Goal: Transaction & Acquisition: Subscribe to service/newsletter

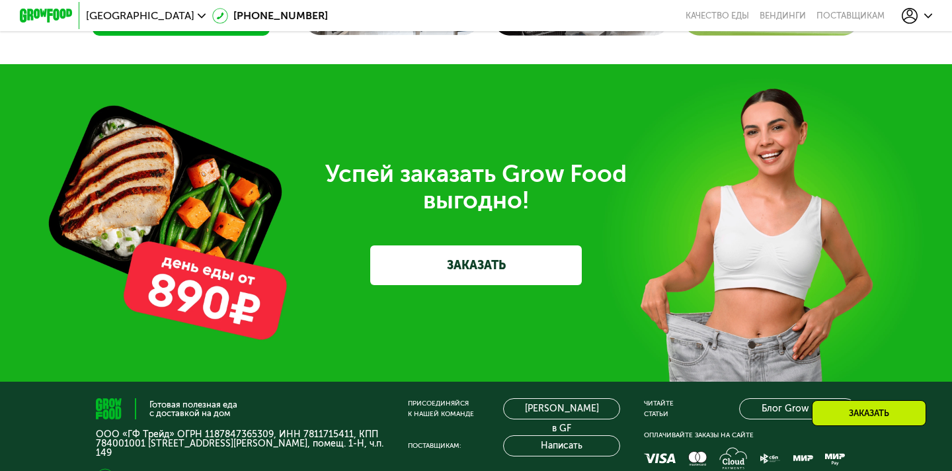
scroll to position [3566, 0]
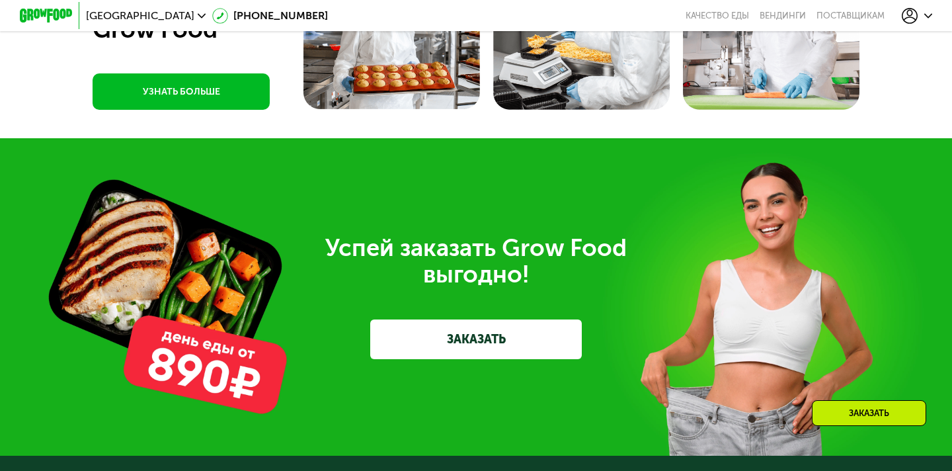
click at [911, 13] on icon at bounding box center [910, 16] width 16 height 16
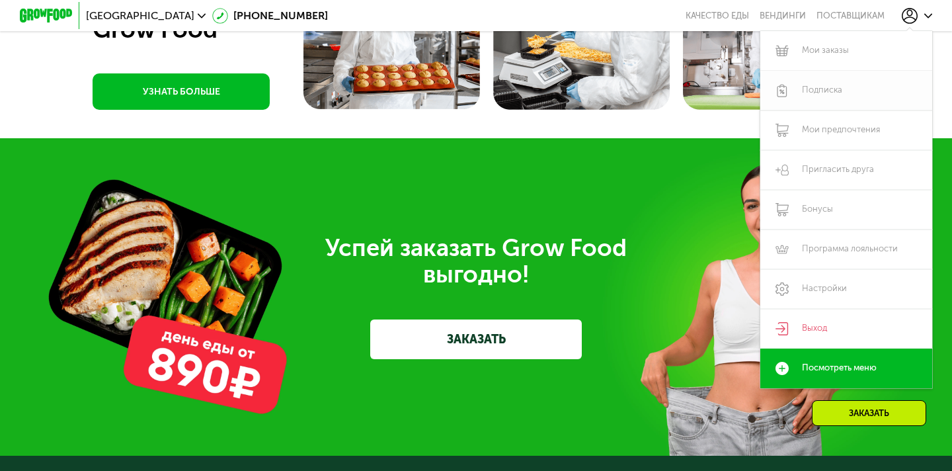
click at [831, 104] on link "Подписка" at bounding box center [847, 91] width 172 height 40
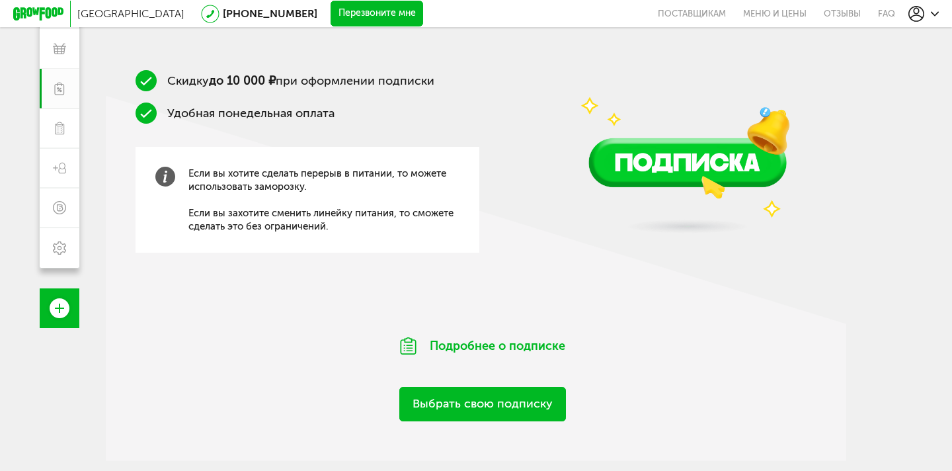
scroll to position [209, 0]
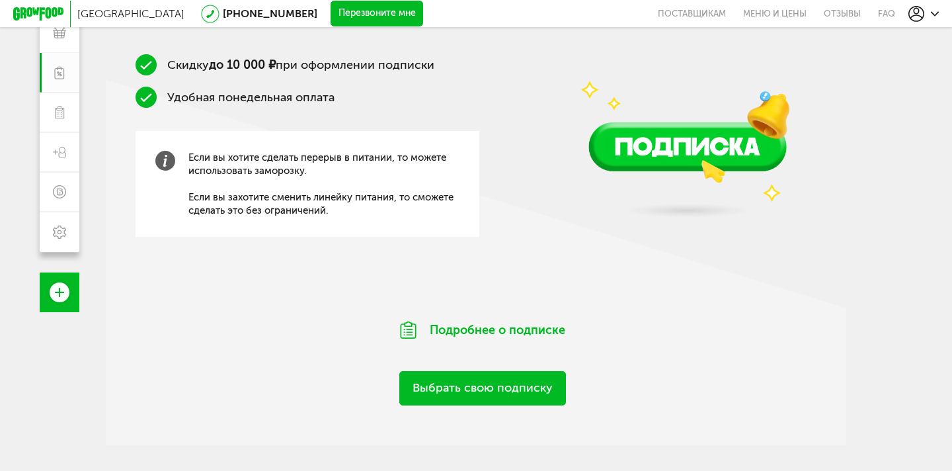
click at [433, 382] on link "Выбрать свою подписку" at bounding box center [482, 388] width 167 height 34
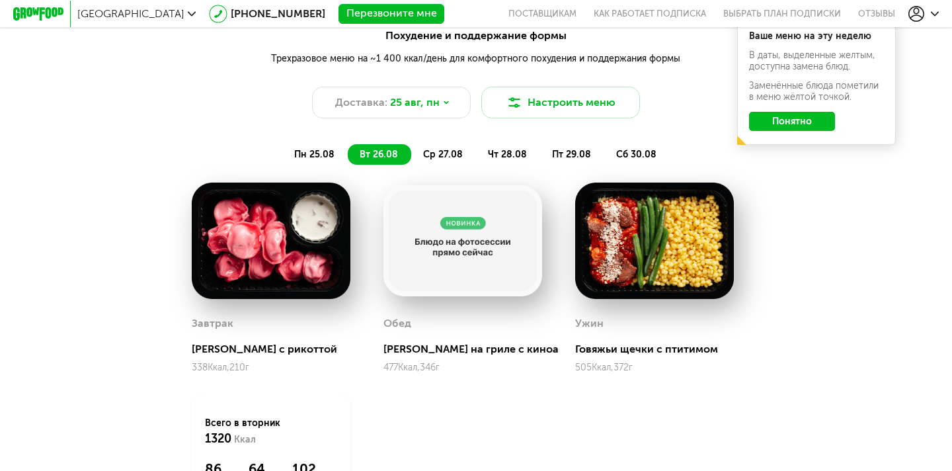
scroll to position [1347, 0]
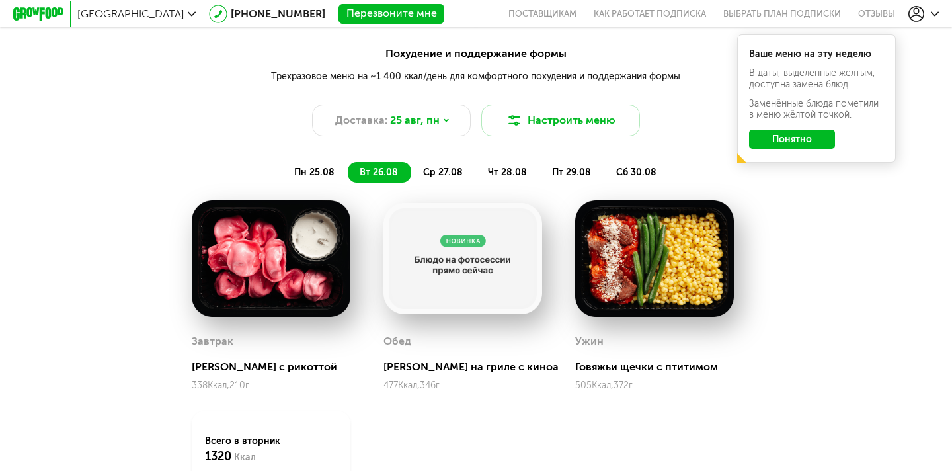
click at [334, 171] on span "пн 25.08" at bounding box center [314, 172] width 40 height 11
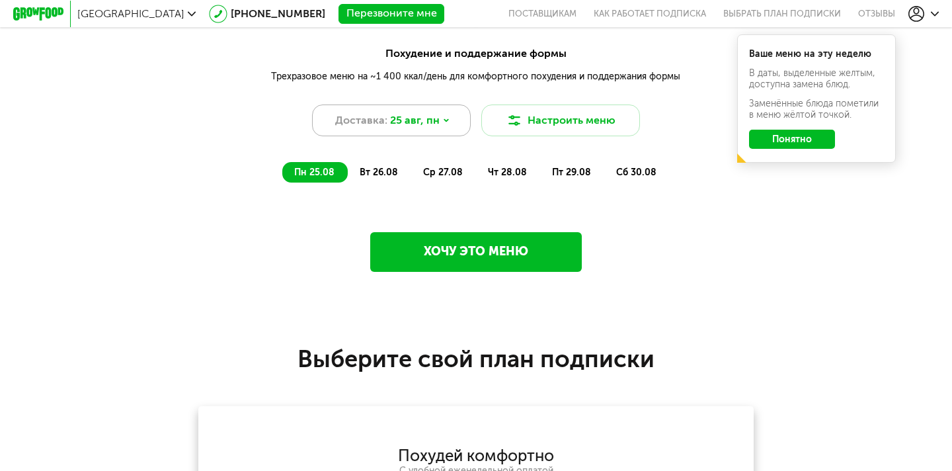
click at [425, 112] on div "Доставка: 25 авг, пн" at bounding box center [391, 121] width 159 height 32
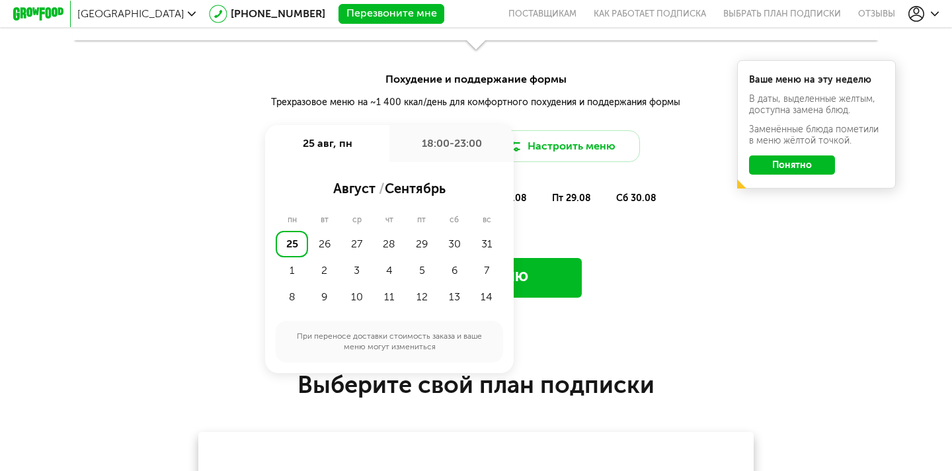
scroll to position [1311, 0]
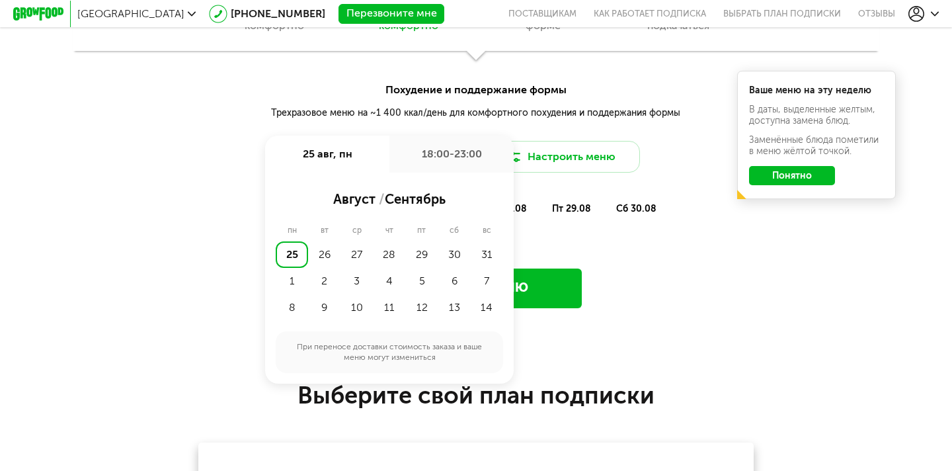
click at [627, 245] on div "Всего в понедельник 0 Ккал 0 Белки 0 Жиры 0 Углеводы" at bounding box center [476, 247] width 569 height 20
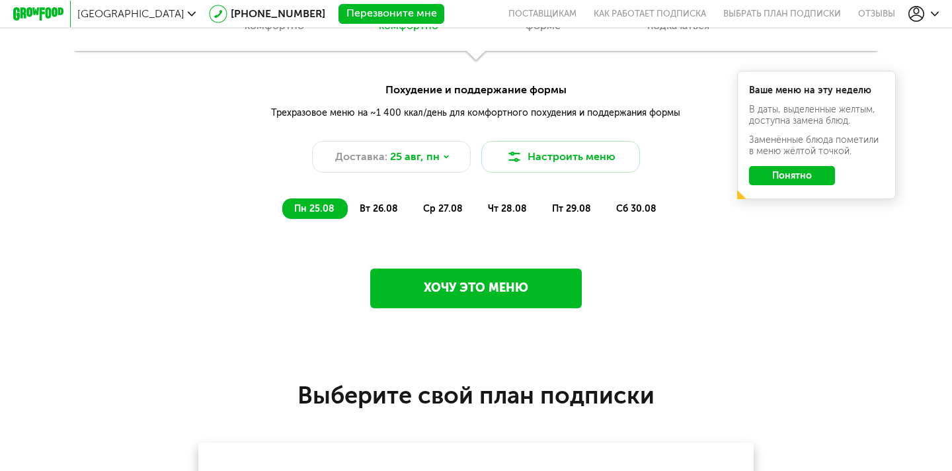
click at [802, 177] on button "Понятно" at bounding box center [792, 175] width 86 height 19
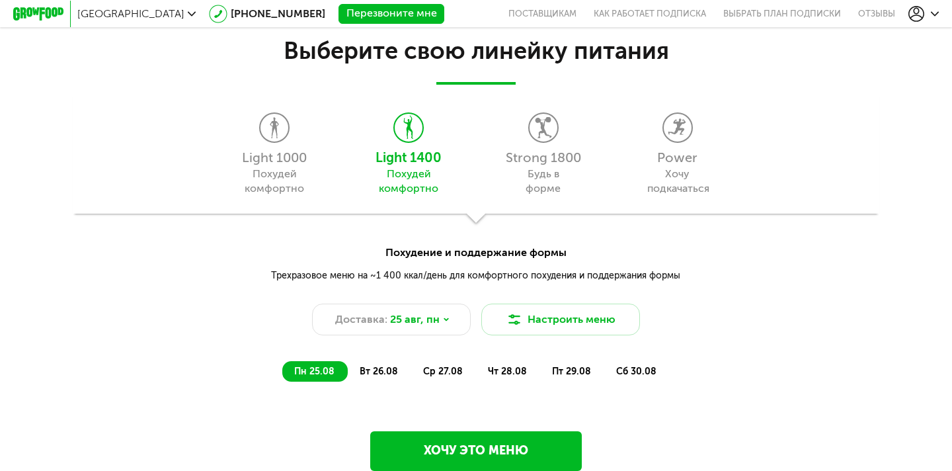
scroll to position [1144, 0]
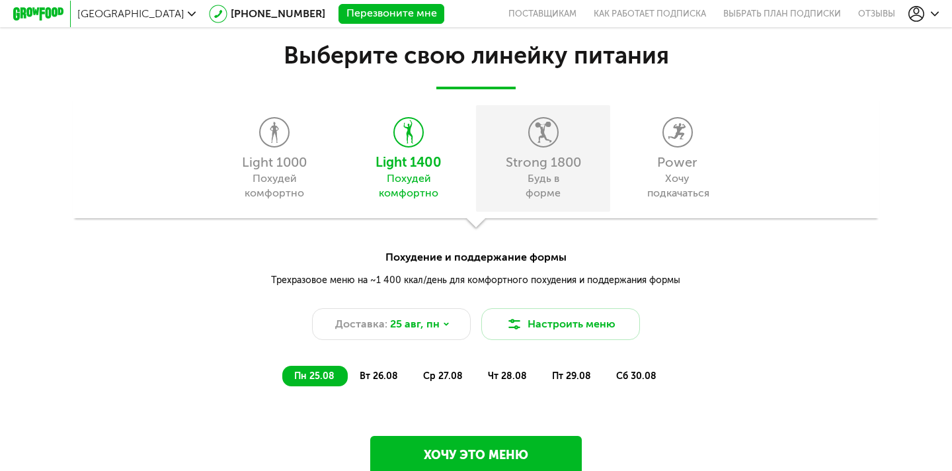
click at [526, 145] on div "Strong 1800 Будь в форме" at bounding box center [543, 158] width 134 height 106
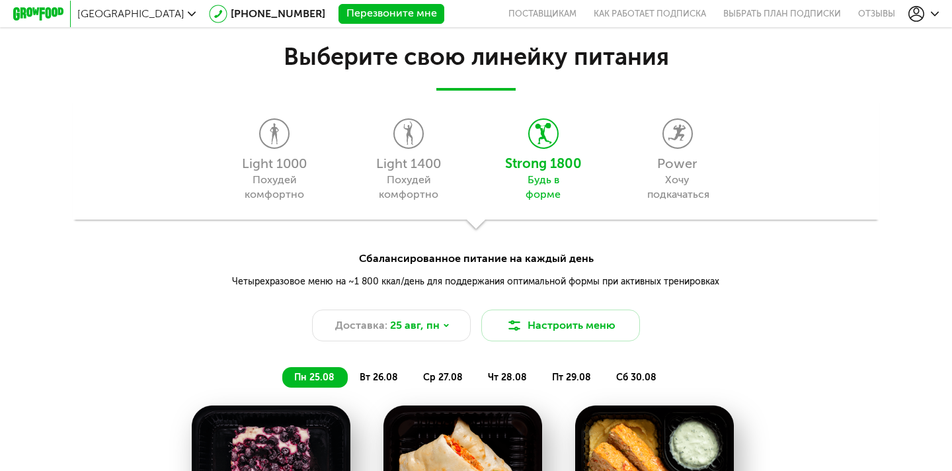
scroll to position [1118, 0]
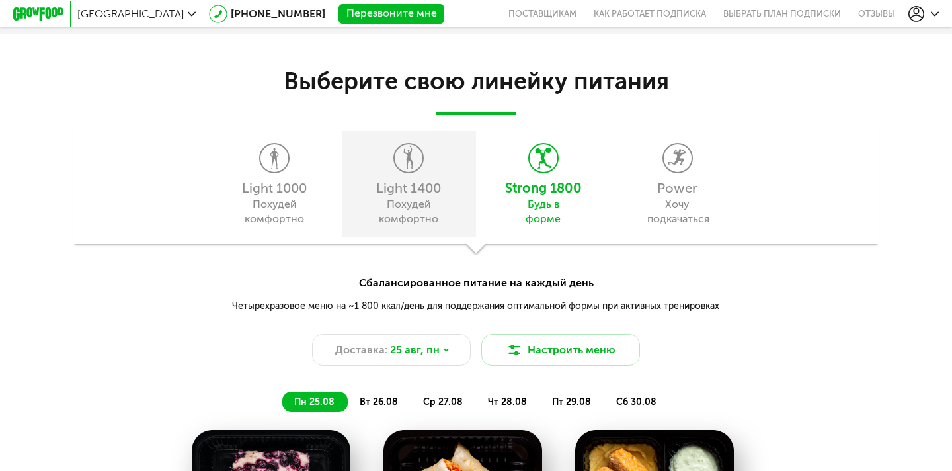
click at [365, 206] on div "Light 1400 Похудей комфортно" at bounding box center [409, 184] width 134 height 106
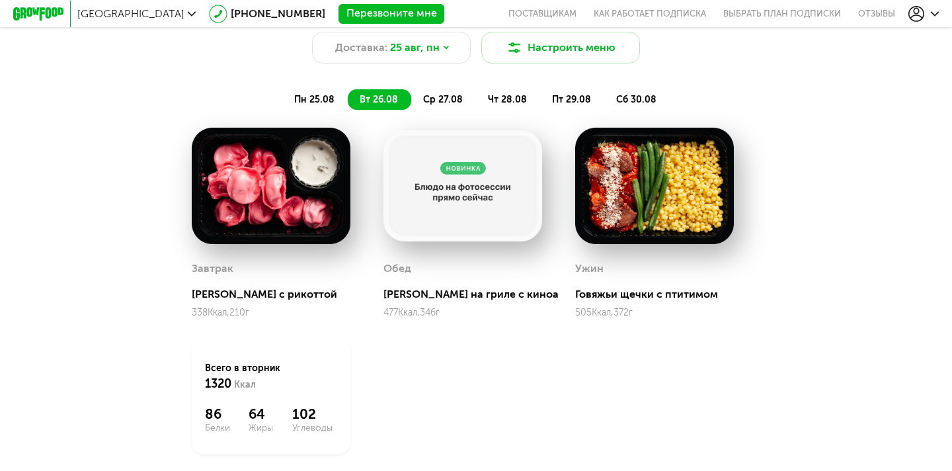
scroll to position [1425, 0]
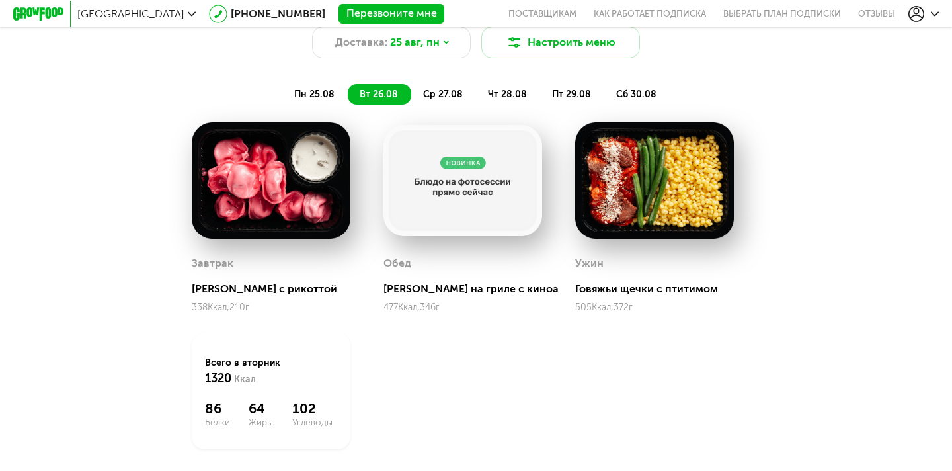
click at [338, 101] on li "пн 25.08" at bounding box center [314, 94] width 65 height 21
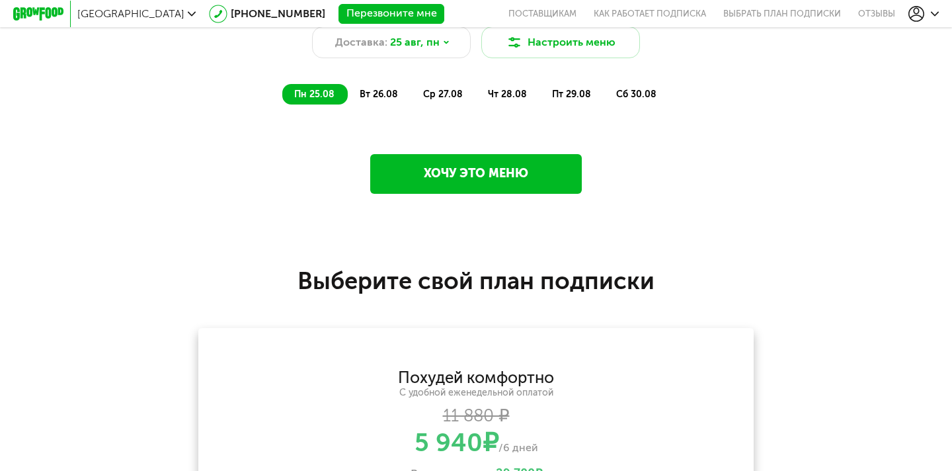
click at [414, 84] on div "пн 25.08 вт 26.08 ср 27.08 чт 28.08 пт 29.08 сб 30.08" at bounding box center [476, 87] width 549 height 33
click at [471, 91] on li "ср 27.08" at bounding box center [443, 94] width 65 height 21
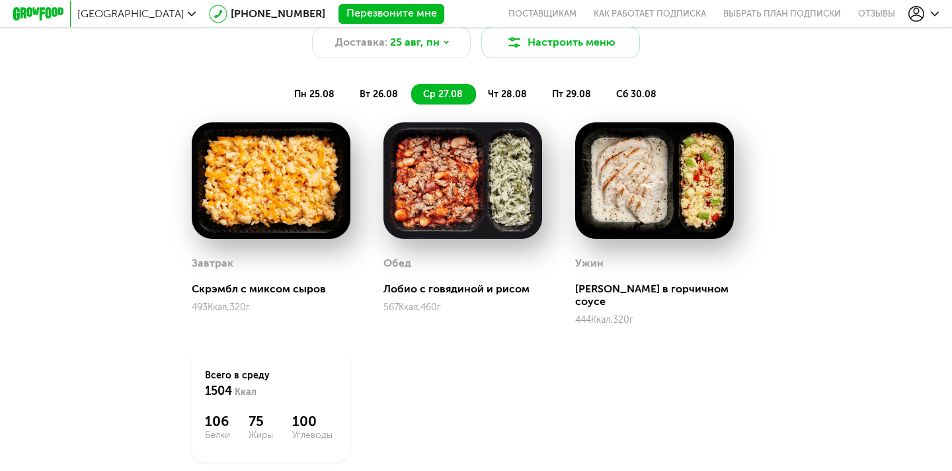
click at [497, 89] on li "чт 28.08" at bounding box center [508, 94] width 64 height 21
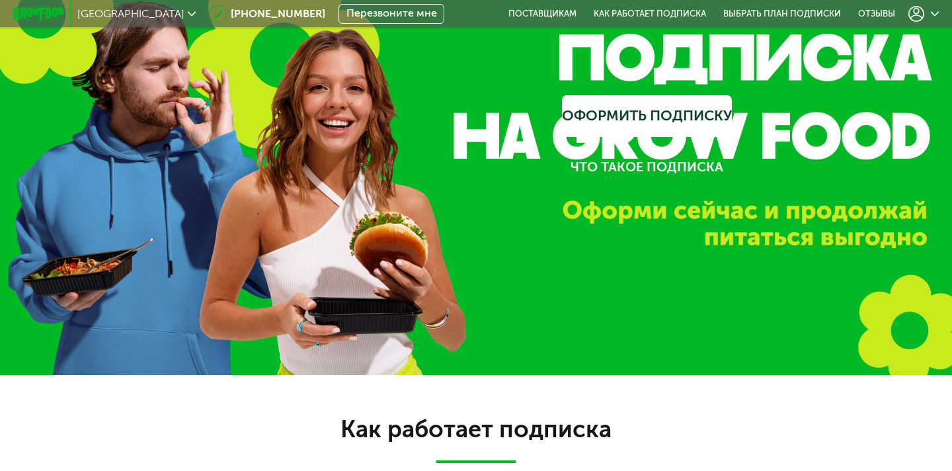
scroll to position [1152, 0]
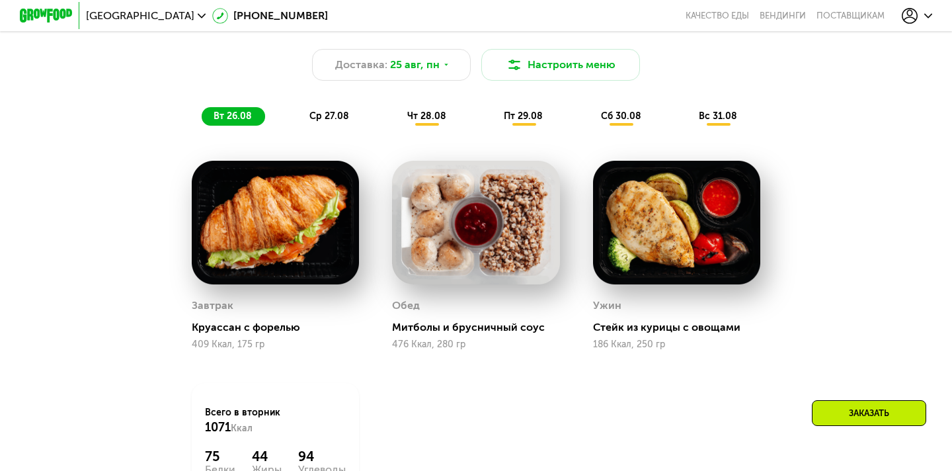
scroll to position [725, 0]
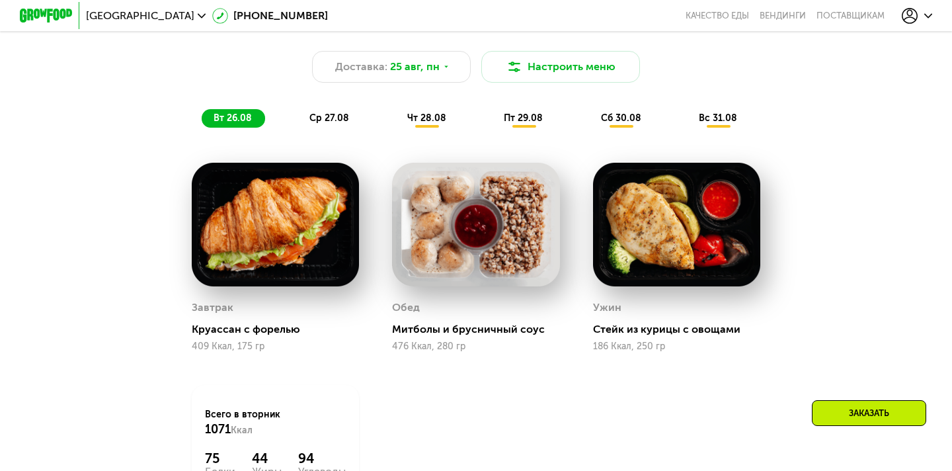
click at [317, 128] on div "Похудение и поддержание формы Доставка: [DATE] Настроить меню вт 26.08 ср 27.08…" at bounding box center [476, 70] width 799 height 130
click at [319, 120] on span "ср 27.08" at bounding box center [330, 117] width 40 height 11
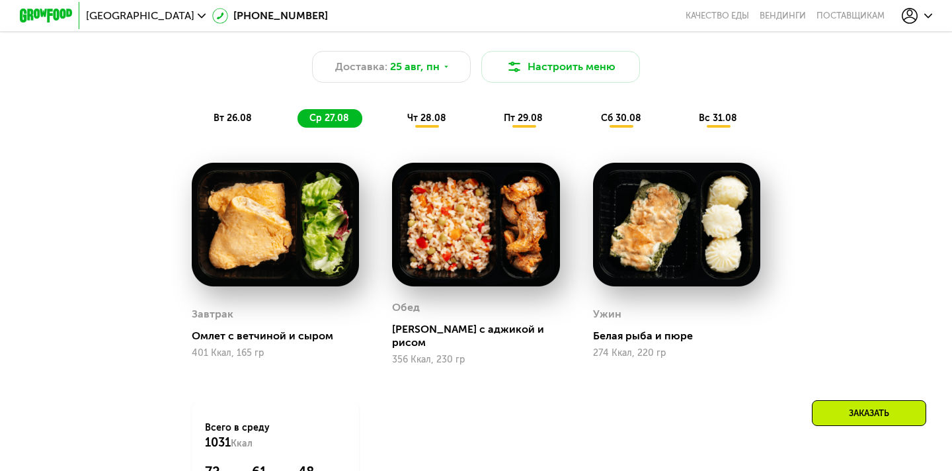
click at [419, 131] on div "Похудение и поддержание формы Доставка: 25 авг, пн Настроить меню вт 26.08 ср 2…" at bounding box center [476, 70] width 799 height 130
click at [492, 126] on div "чт 28.08" at bounding box center [524, 118] width 64 height 19
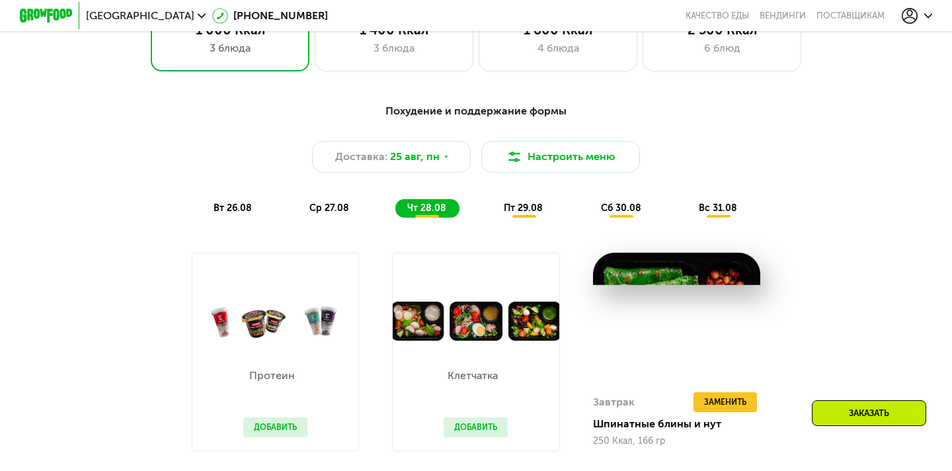
scroll to position [619, 0]
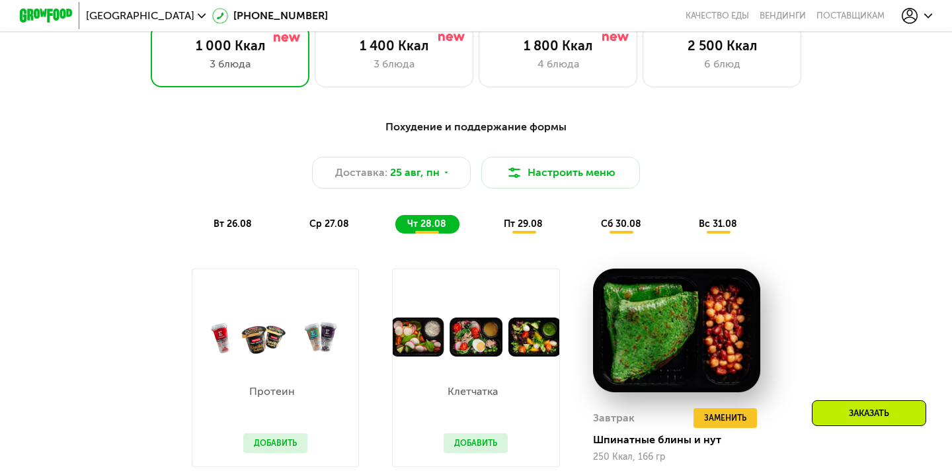
click at [521, 221] on span "пт 29.08" at bounding box center [523, 223] width 39 height 11
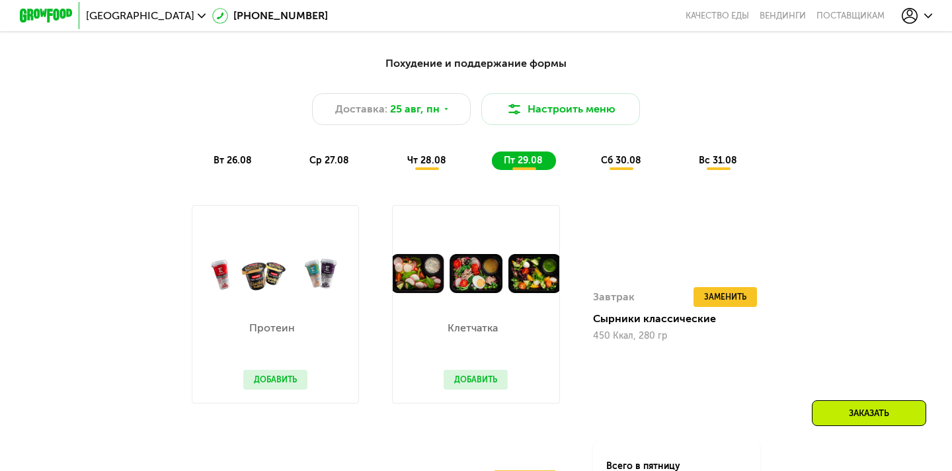
scroll to position [683, 0]
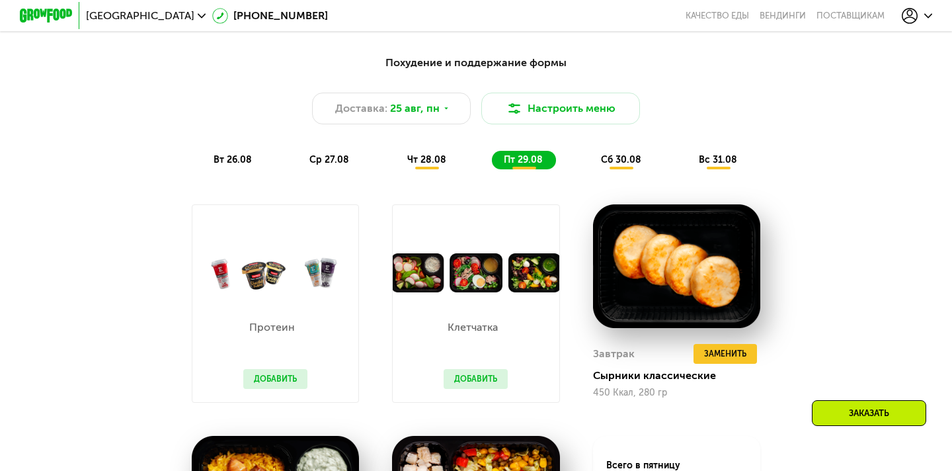
click at [581, 179] on div "Похудение и поддержание формы Доставка: 25 авг, пн Настроить меню вт 26.08 ср 2…" at bounding box center [476, 370] width 815 height 646
click at [593, 169] on div "Похудение и поддержание формы Доставка: 25 авг, пн Настроить меню вт 26.08 ср 2…" at bounding box center [476, 112] width 799 height 130
click at [614, 169] on div "Похудение и поддержание формы Доставка: 25 авг, пн Настроить меню вт 26.08 ср 2…" at bounding box center [476, 112] width 799 height 130
click at [687, 167] on div "сб 30.08" at bounding box center [718, 160] width 63 height 19
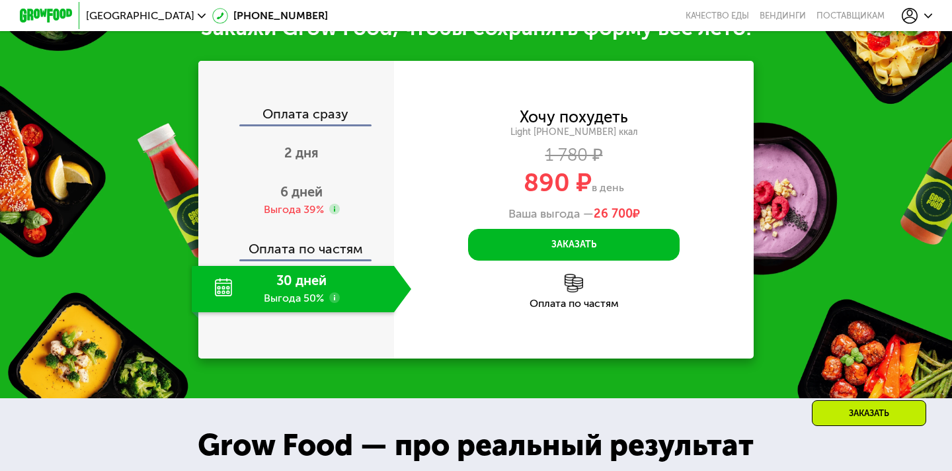
scroll to position [1349, 0]
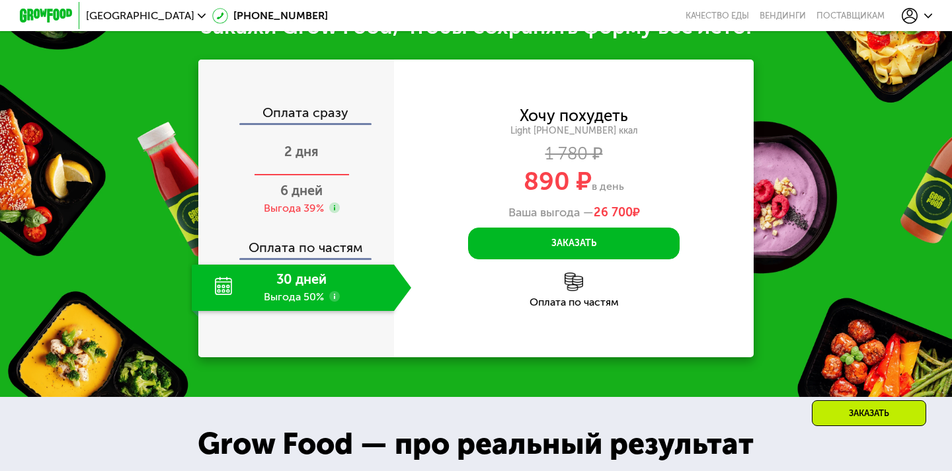
click at [317, 176] on div "2 дня" at bounding box center [302, 153] width 220 height 46
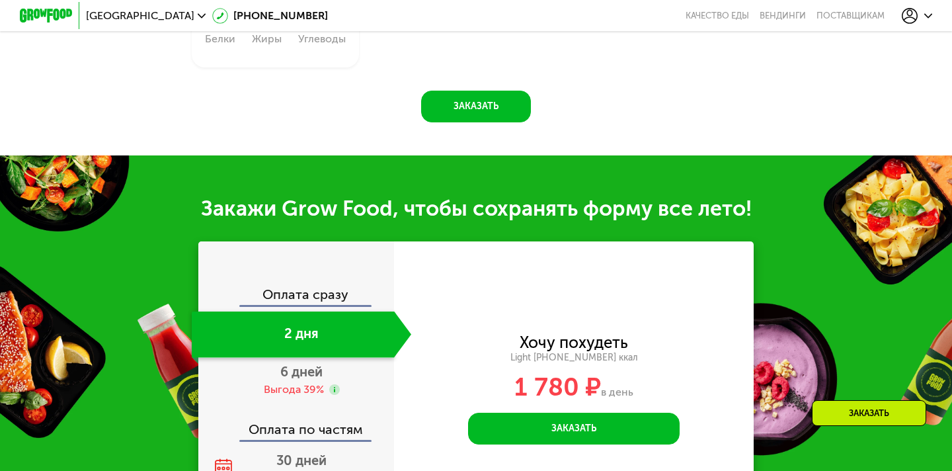
scroll to position [1128, 0]
